Goal: Task Accomplishment & Management: Use online tool/utility

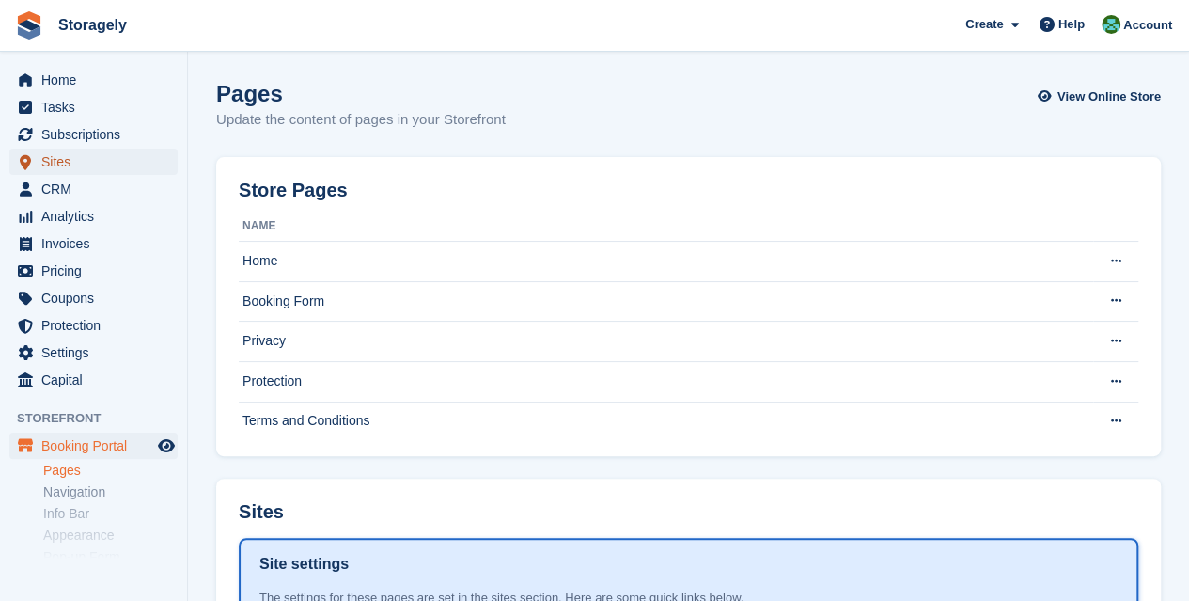
click at [77, 157] on span "Sites" at bounding box center [97, 162] width 113 height 26
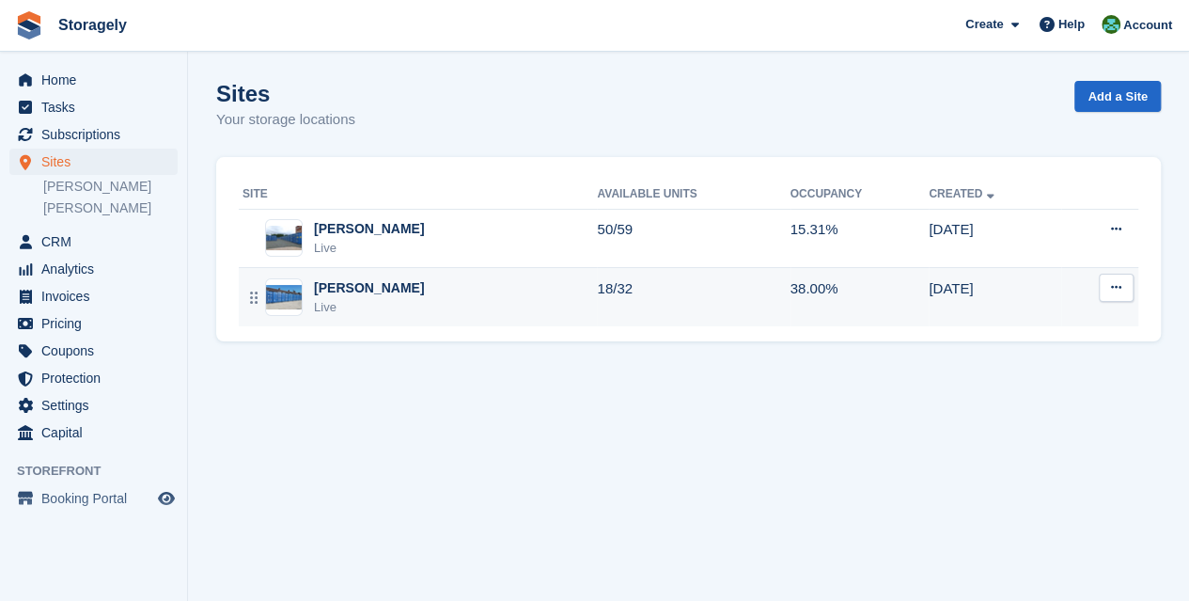
click at [386, 289] on div "Preston Live" at bounding box center [420, 297] width 354 height 39
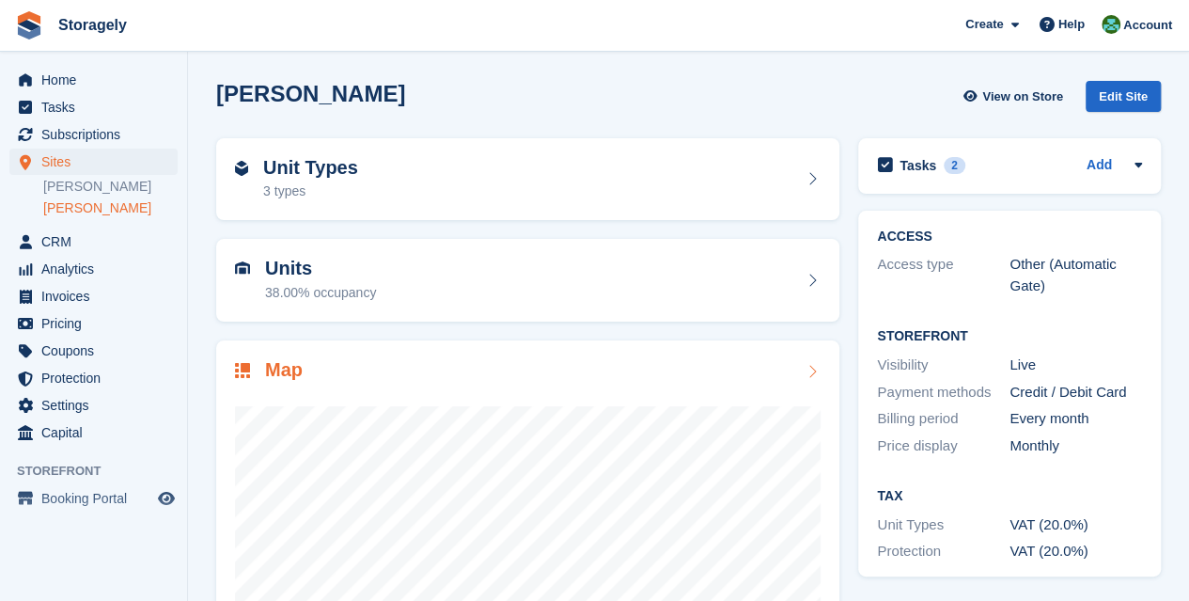
scroll to position [200, 0]
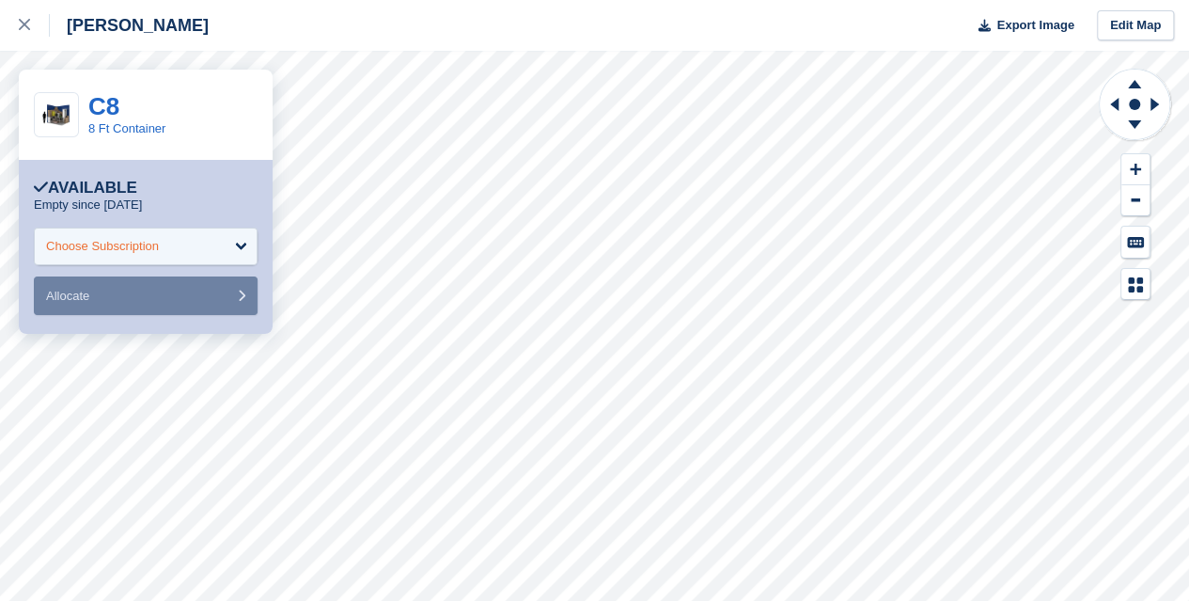
click at [246, 245] on div "Choose Subscription" at bounding box center [146, 247] width 224 height 38
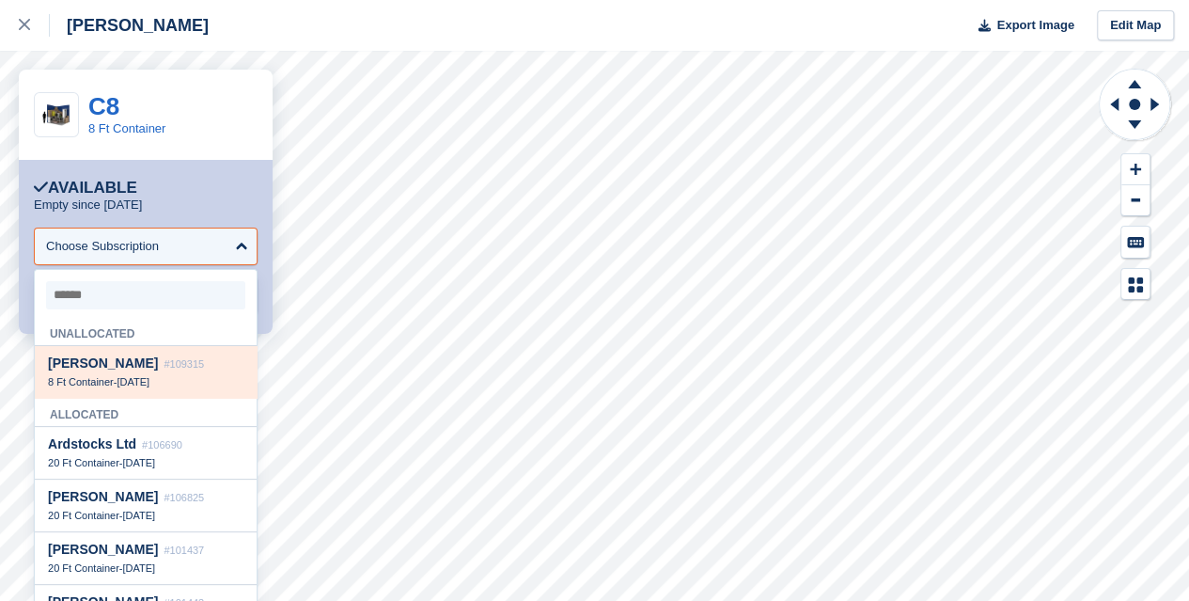
click at [164, 367] on span "#109315" at bounding box center [184, 363] width 40 height 11
select select "******"
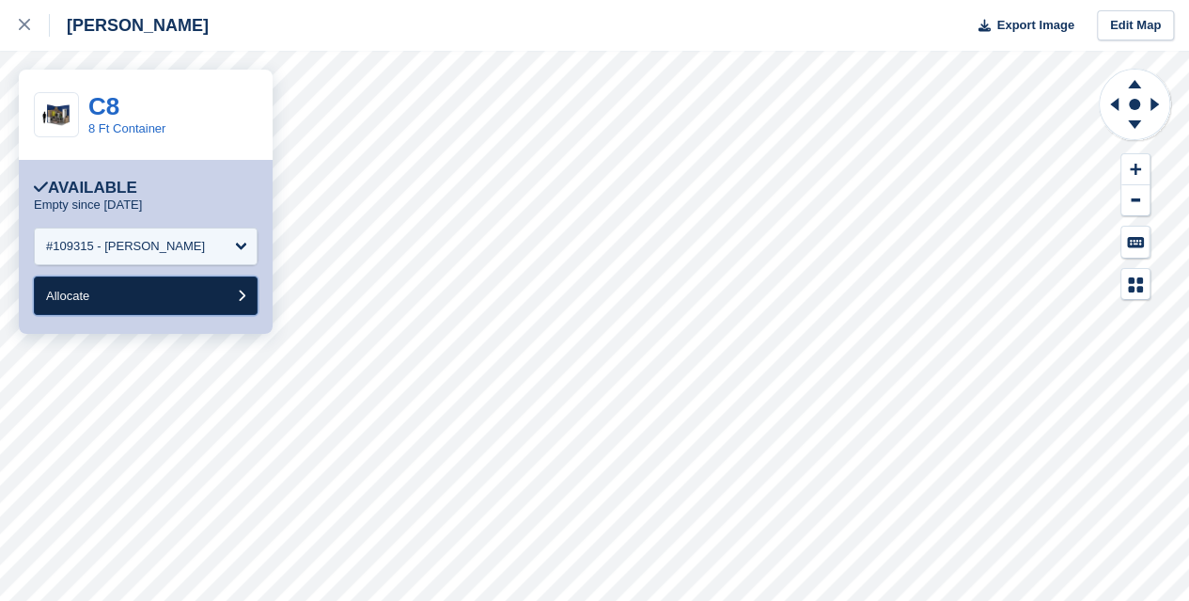
click at [194, 300] on button "Allocate" at bounding box center [146, 295] width 224 height 39
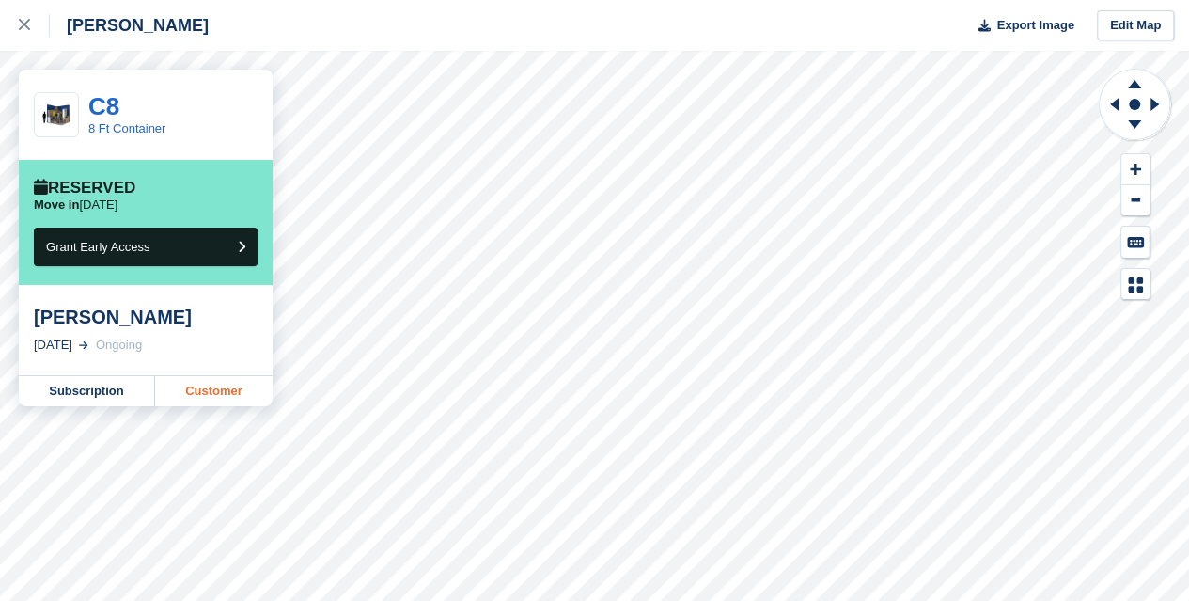
click at [235, 388] on link "Customer" at bounding box center [214, 391] width 118 height 30
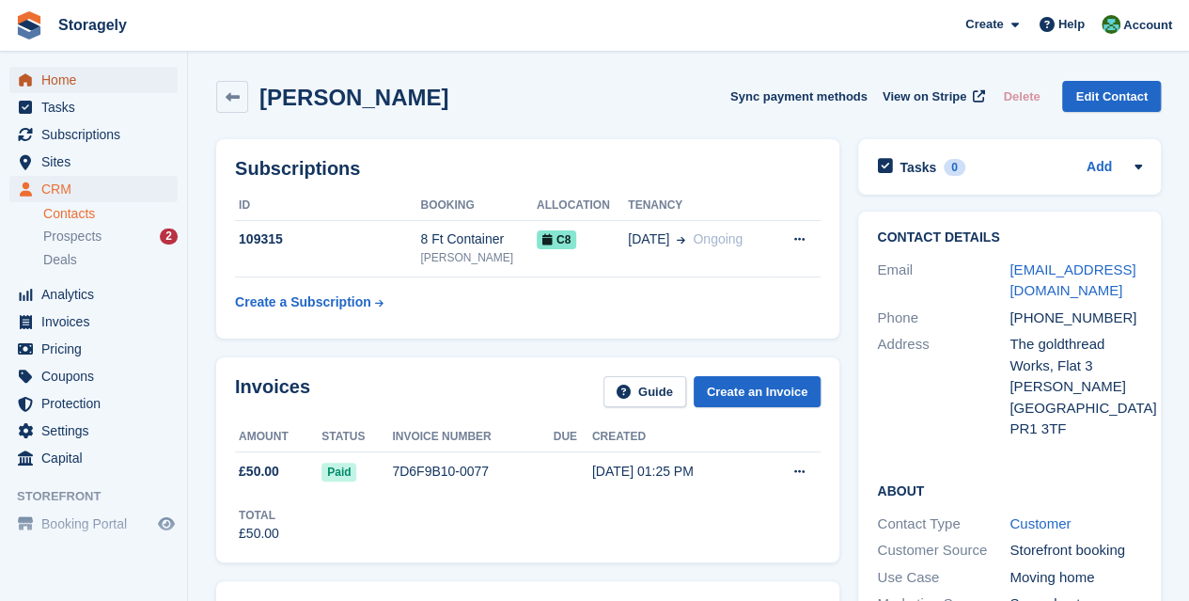
click at [73, 72] on span "Home" at bounding box center [97, 80] width 113 height 26
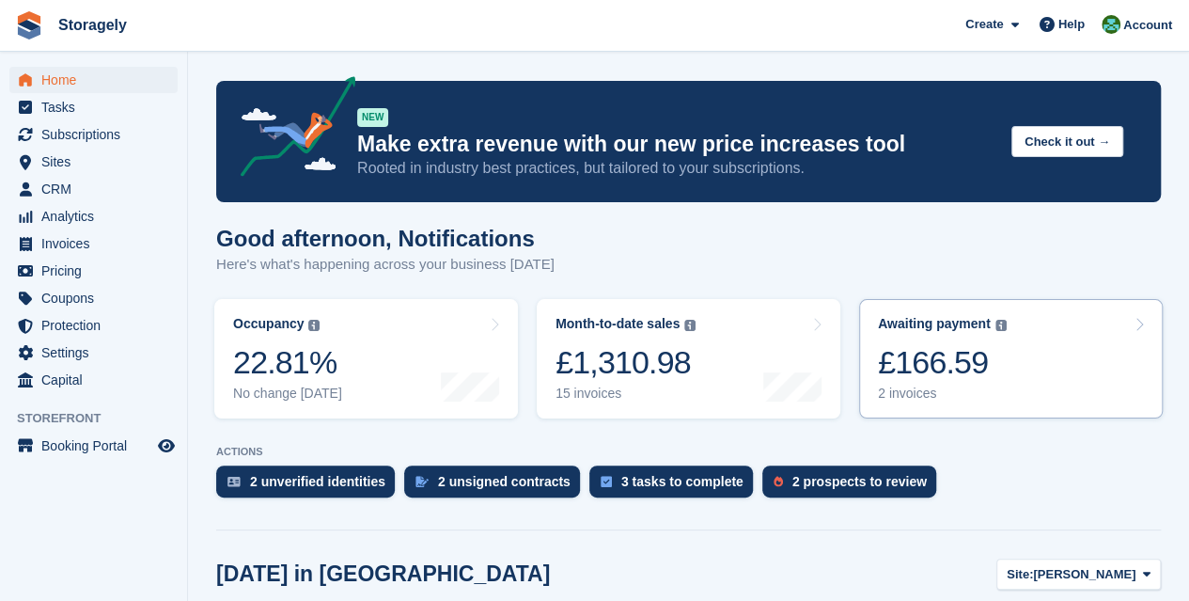
click at [1029, 364] on link "Awaiting payment The total outstanding balance on all open invoices. £166.59 2 …" at bounding box center [1011, 358] width 304 height 119
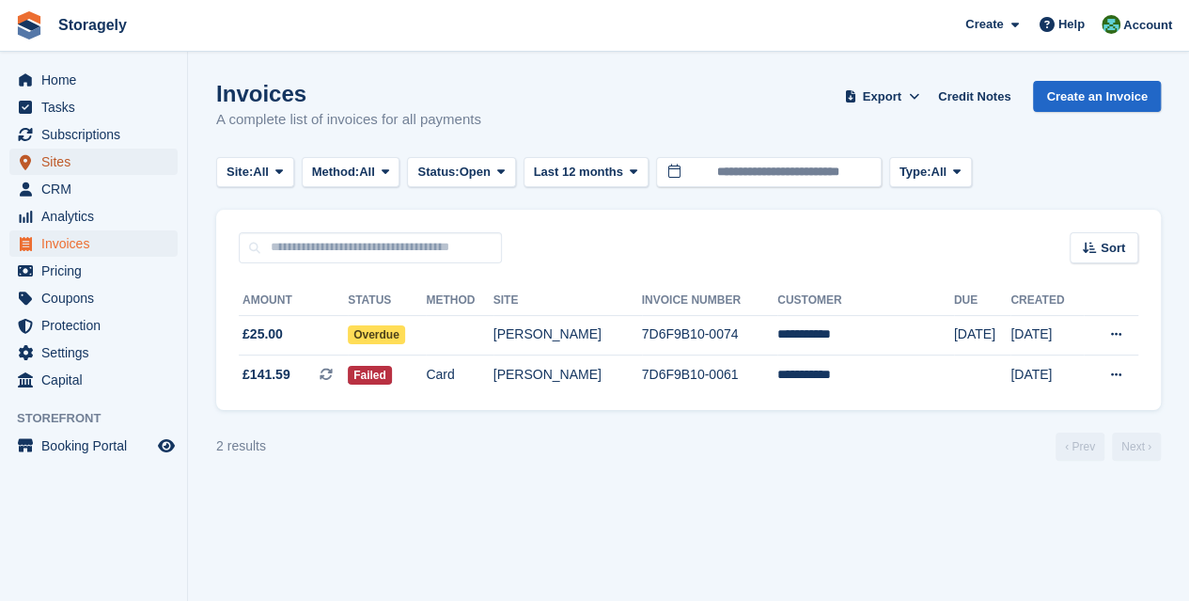
click at [70, 162] on span "Sites" at bounding box center [97, 162] width 113 height 26
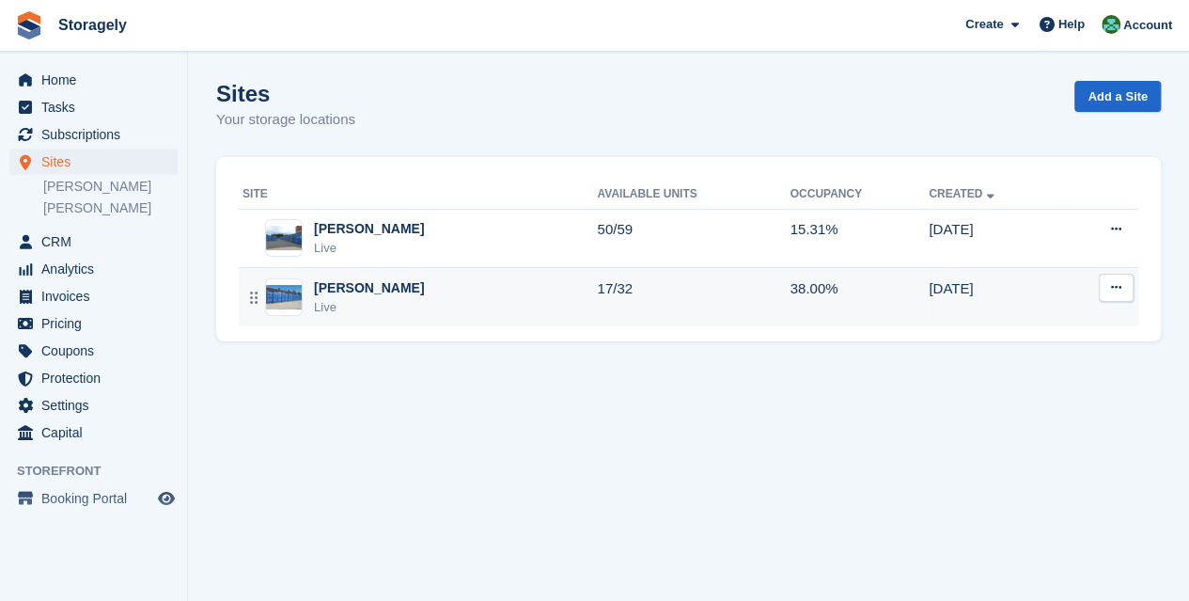
click at [378, 292] on div "Preston Live" at bounding box center [420, 297] width 354 height 39
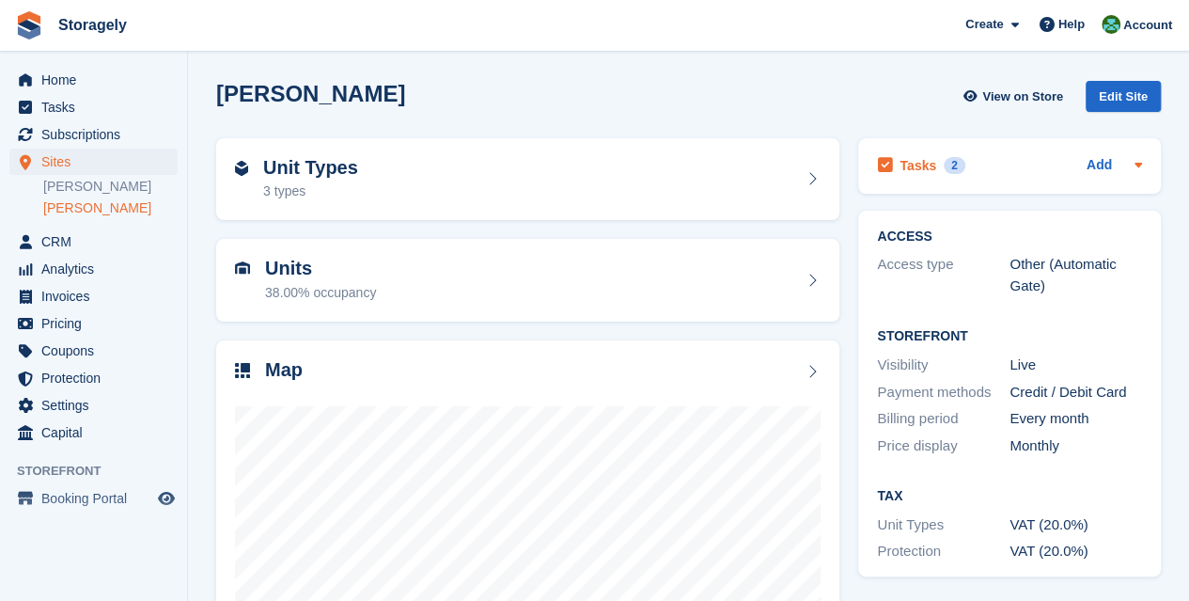
click at [927, 155] on div "Tasks 2" at bounding box center [920, 165] width 87 height 25
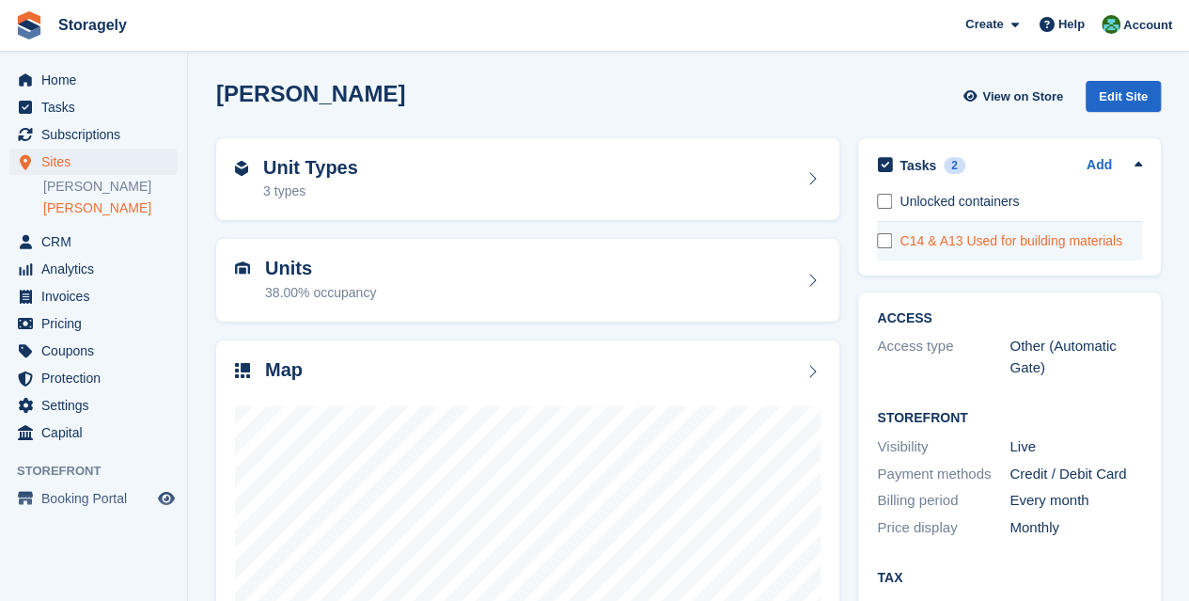
click at [944, 242] on div "C14 & A13 Used for building materials" at bounding box center [1021, 241] width 243 height 20
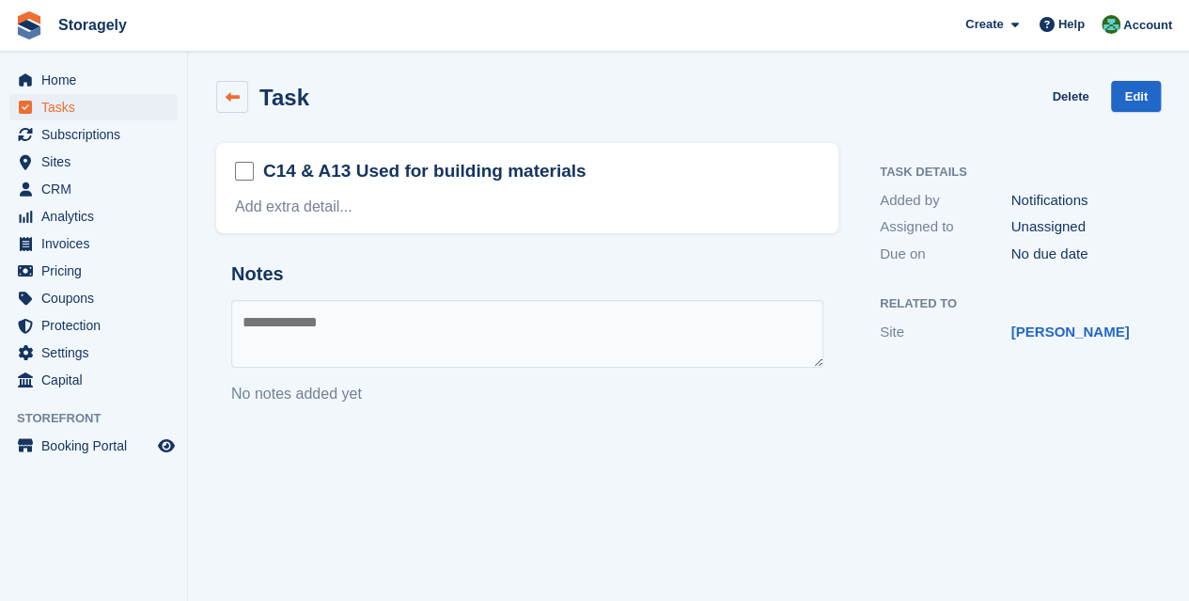
click at [240, 91] on link at bounding box center [232, 97] width 32 height 32
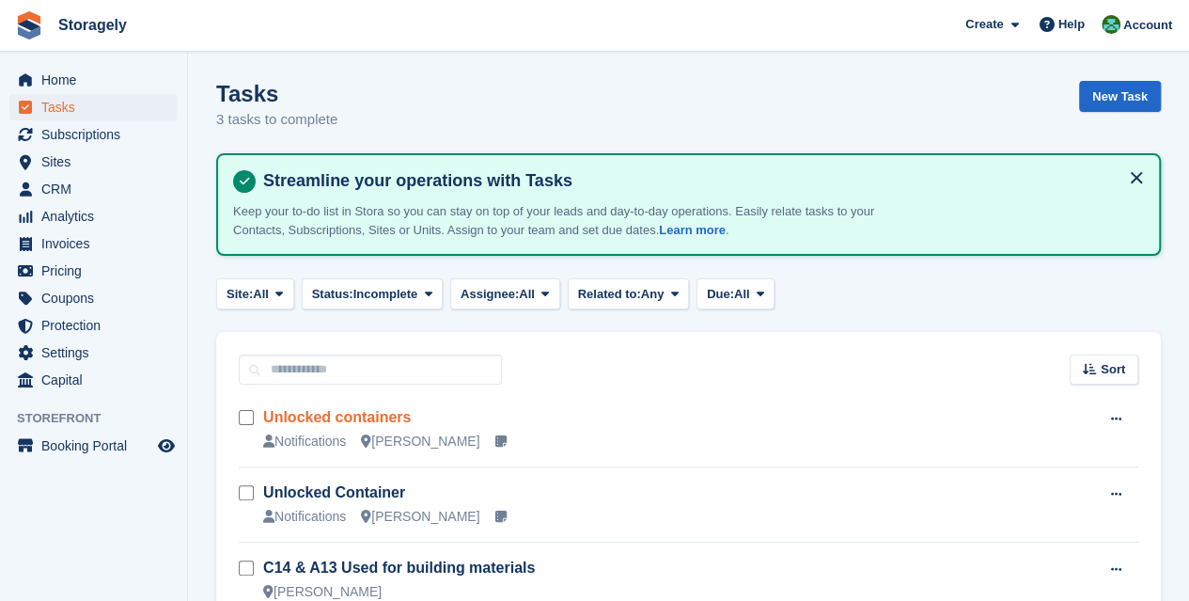
click at [377, 417] on link "Unlocked containers" at bounding box center [337, 417] width 148 height 16
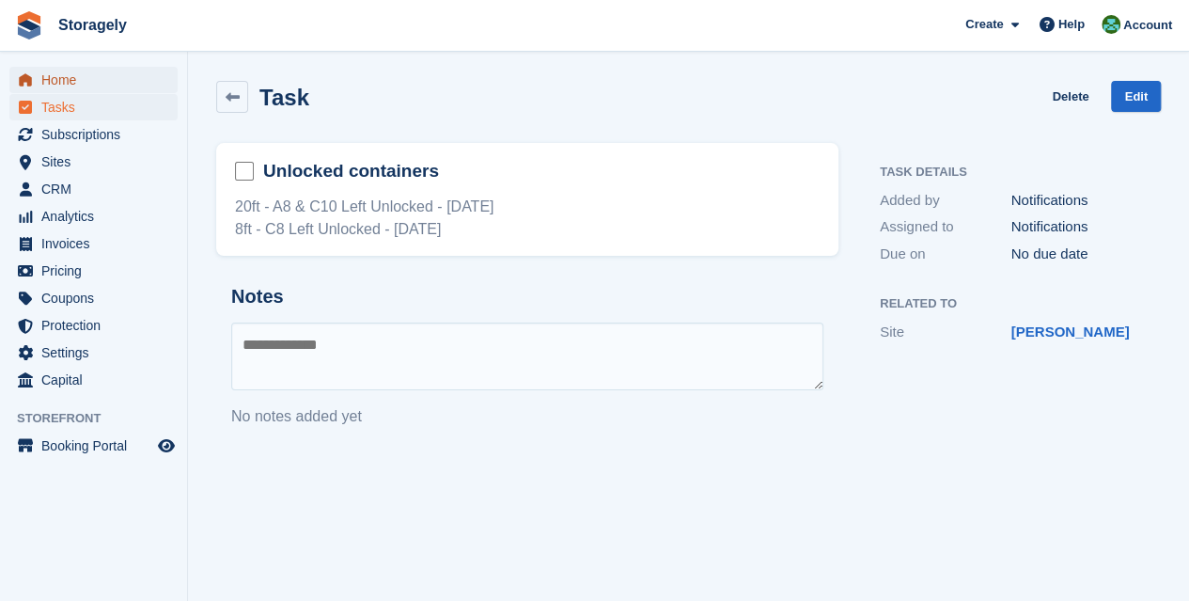
click at [29, 81] on icon "menu" at bounding box center [25, 79] width 13 height 12
